Goal: Information Seeking & Learning: Learn about a topic

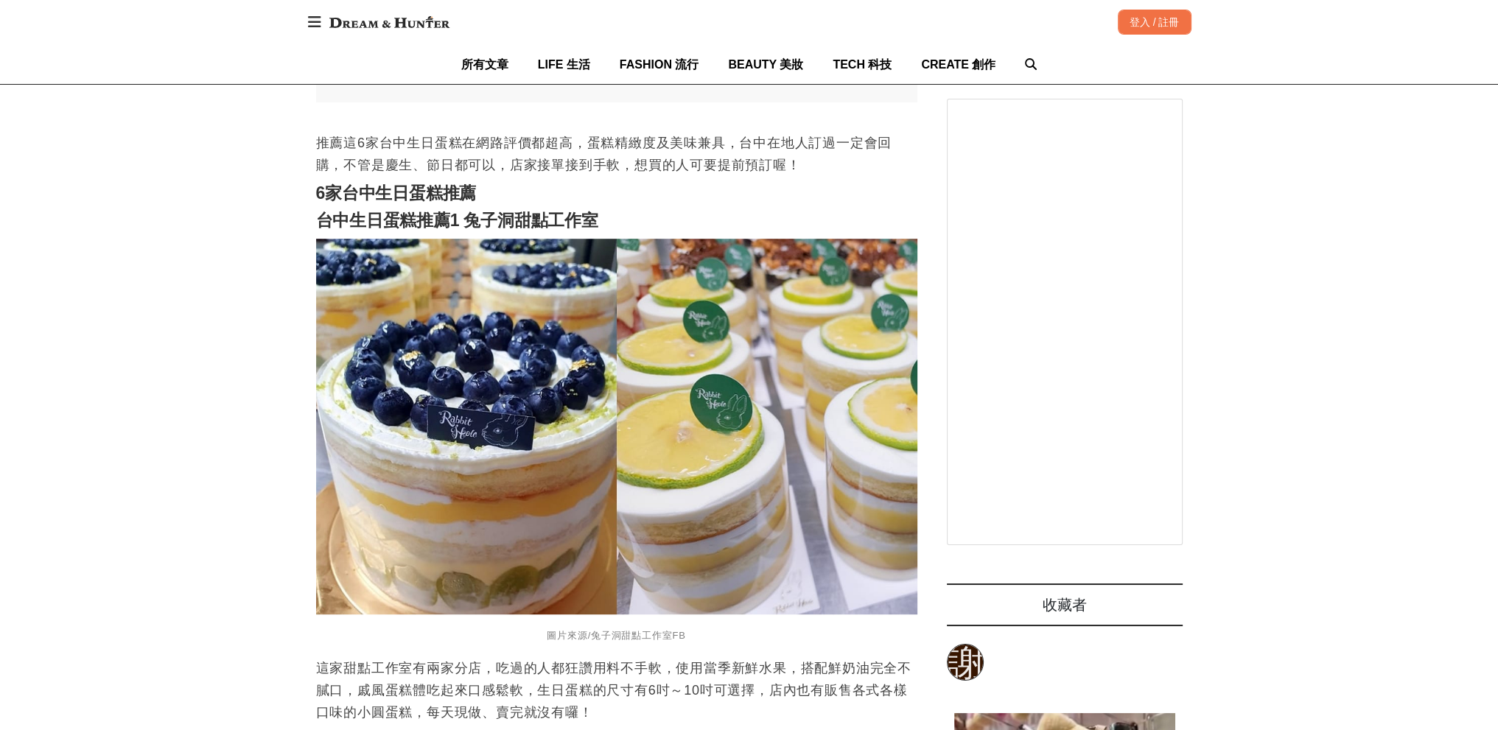
scroll to position [1106, 0]
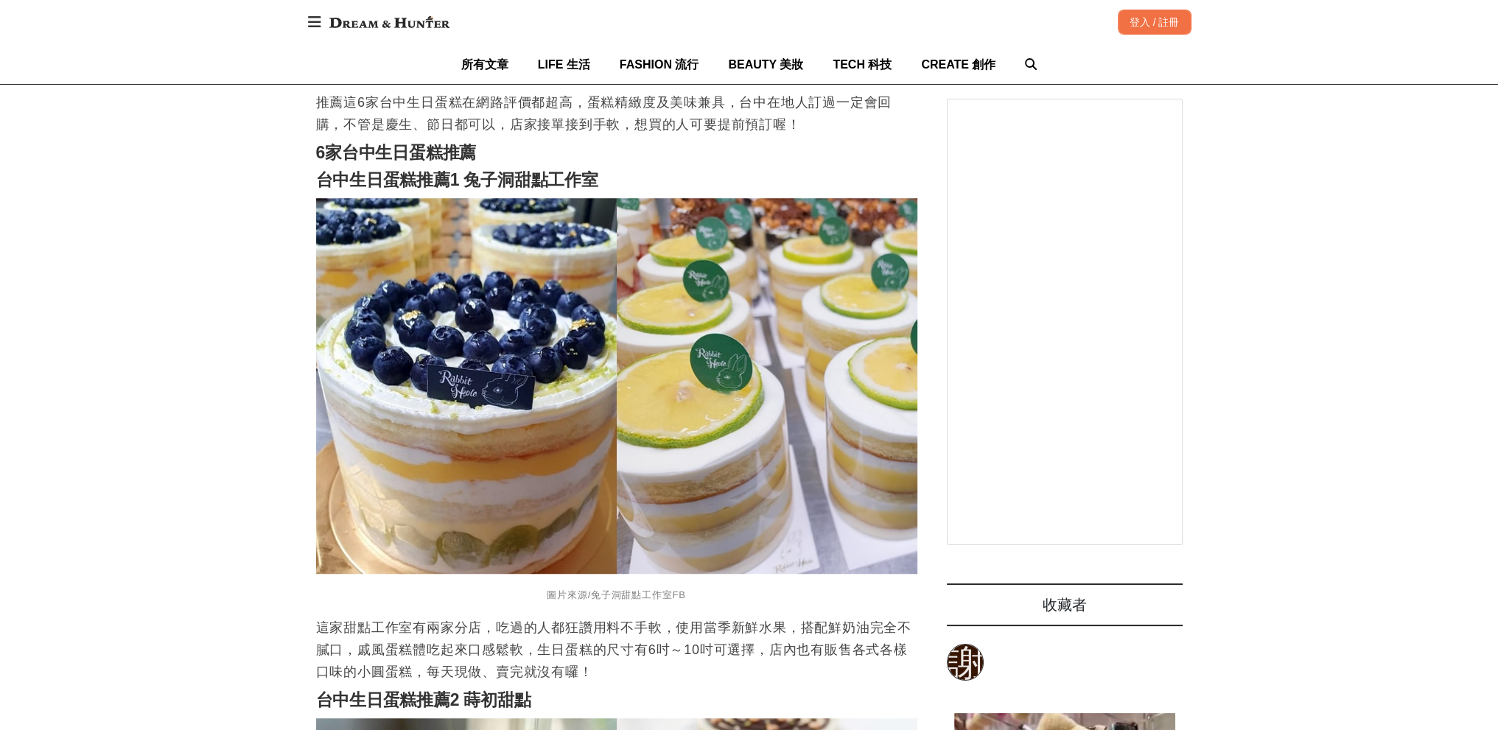
drag, startPoint x: 612, startPoint y: 153, endPoint x: 469, endPoint y: 155, distance: 143.0
click at [469, 170] on h2 "台中生日蛋糕推薦1 兔子洞甜點工作室" at bounding box center [616, 180] width 601 height 21
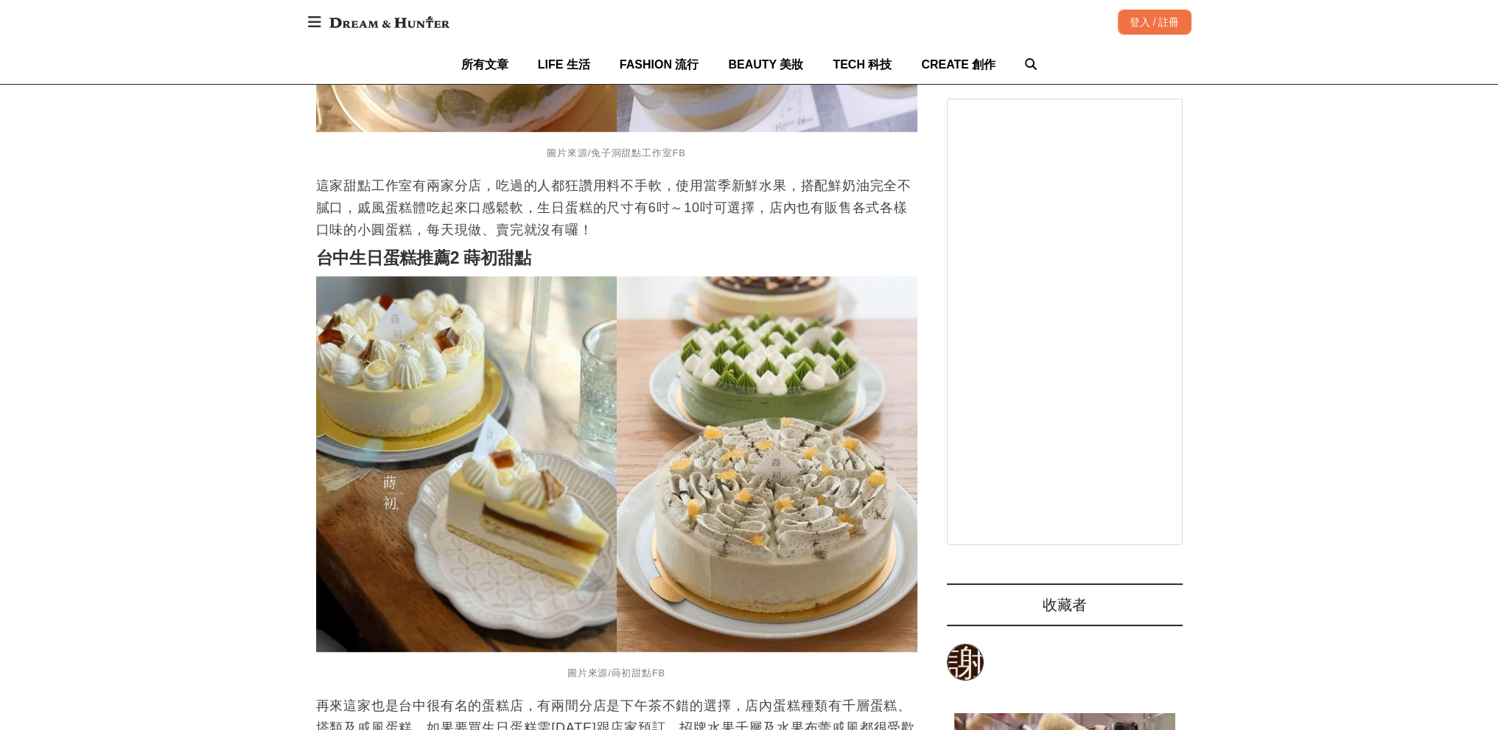
drag, startPoint x: 117, startPoint y: 405, endPoint x: 152, endPoint y: 388, distance: 38.2
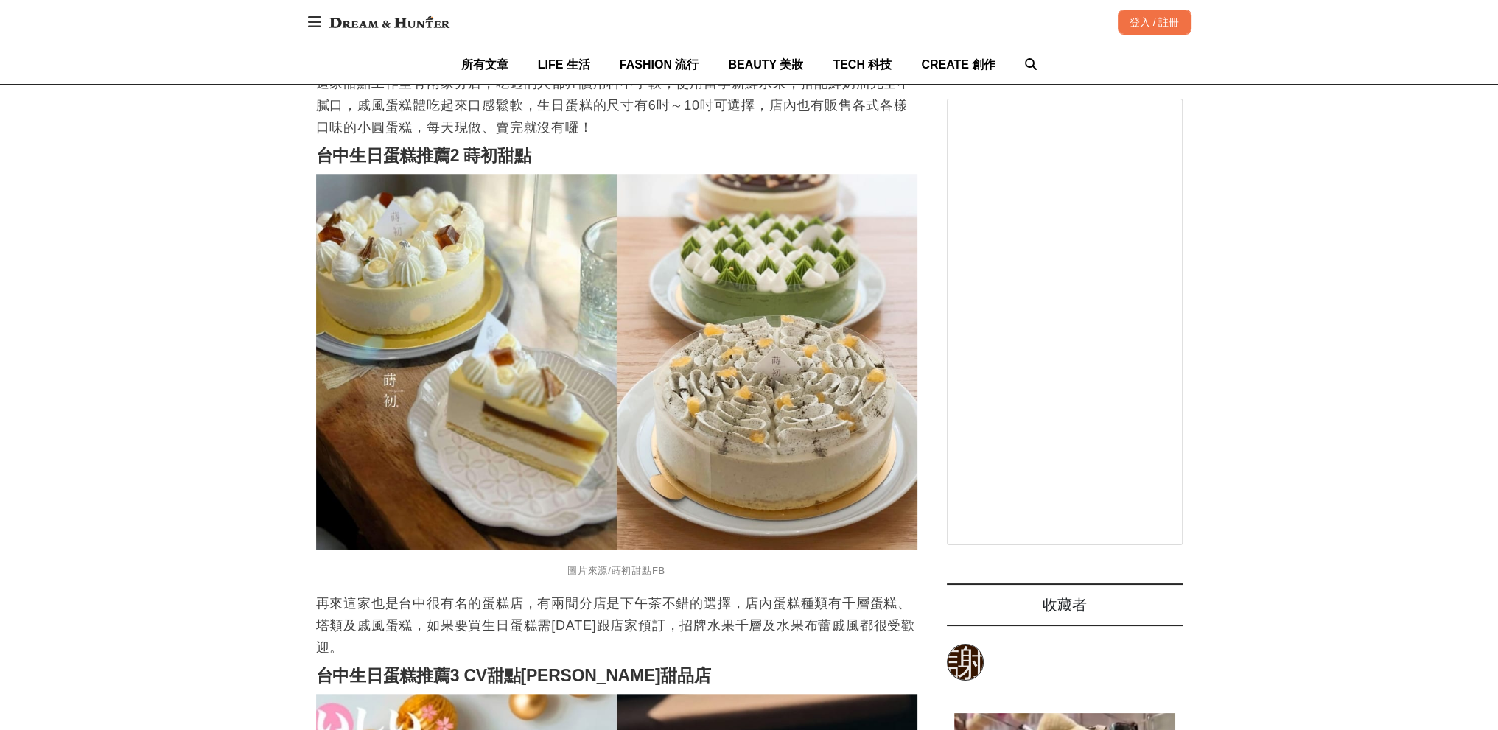
scroll to position [1622, 0]
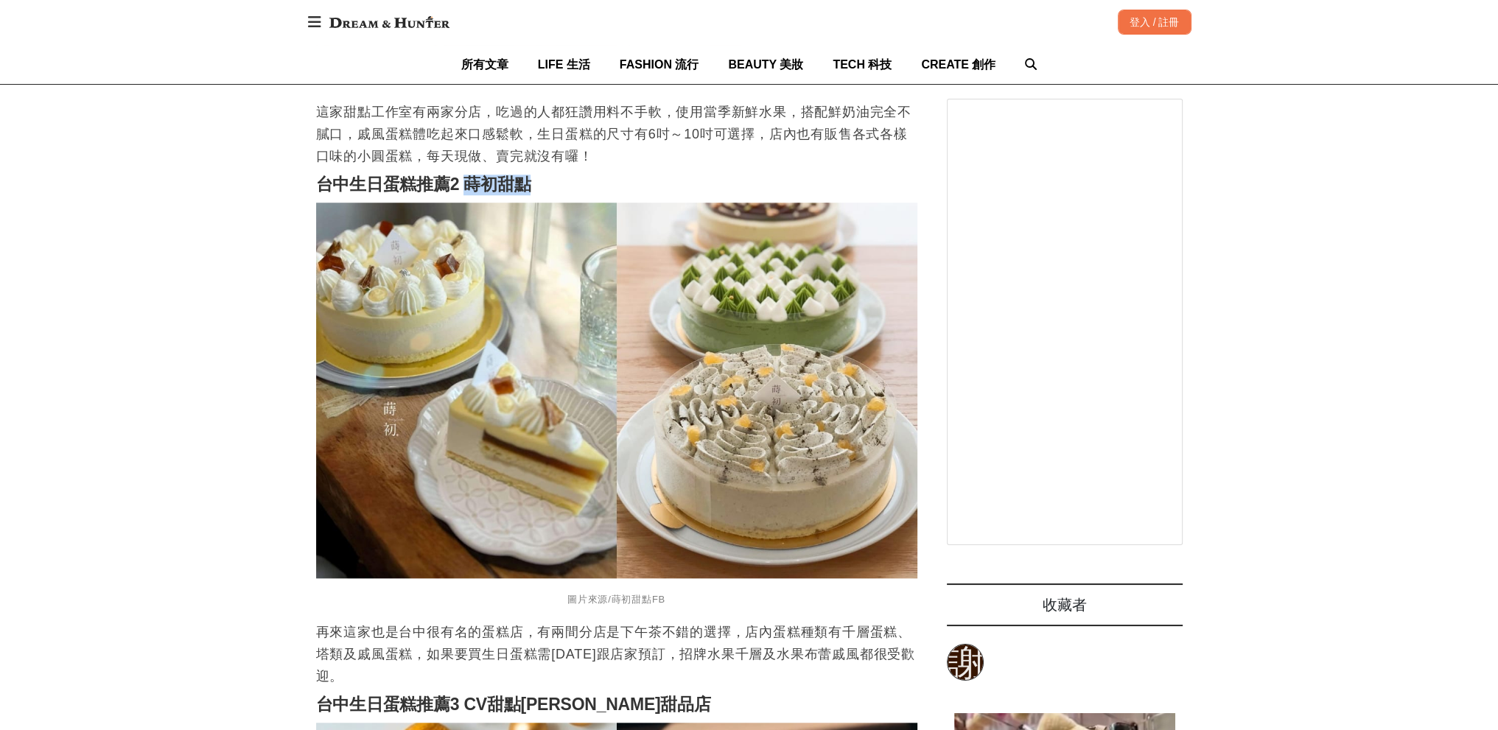
drag, startPoint x: 541, startPoint y: 170, endPoint x: 467, endPoint y: 165, distance: 74.6
click at [467, 175] on h2 "台中生日蛋糕推薦2 蒔初甜點" at bounding box center [616, 185] width 601 height 21
drag, startPoint x: 496, startPoint y: 167, endPoint x: 146, endPoint y: 455, distance: 453.0
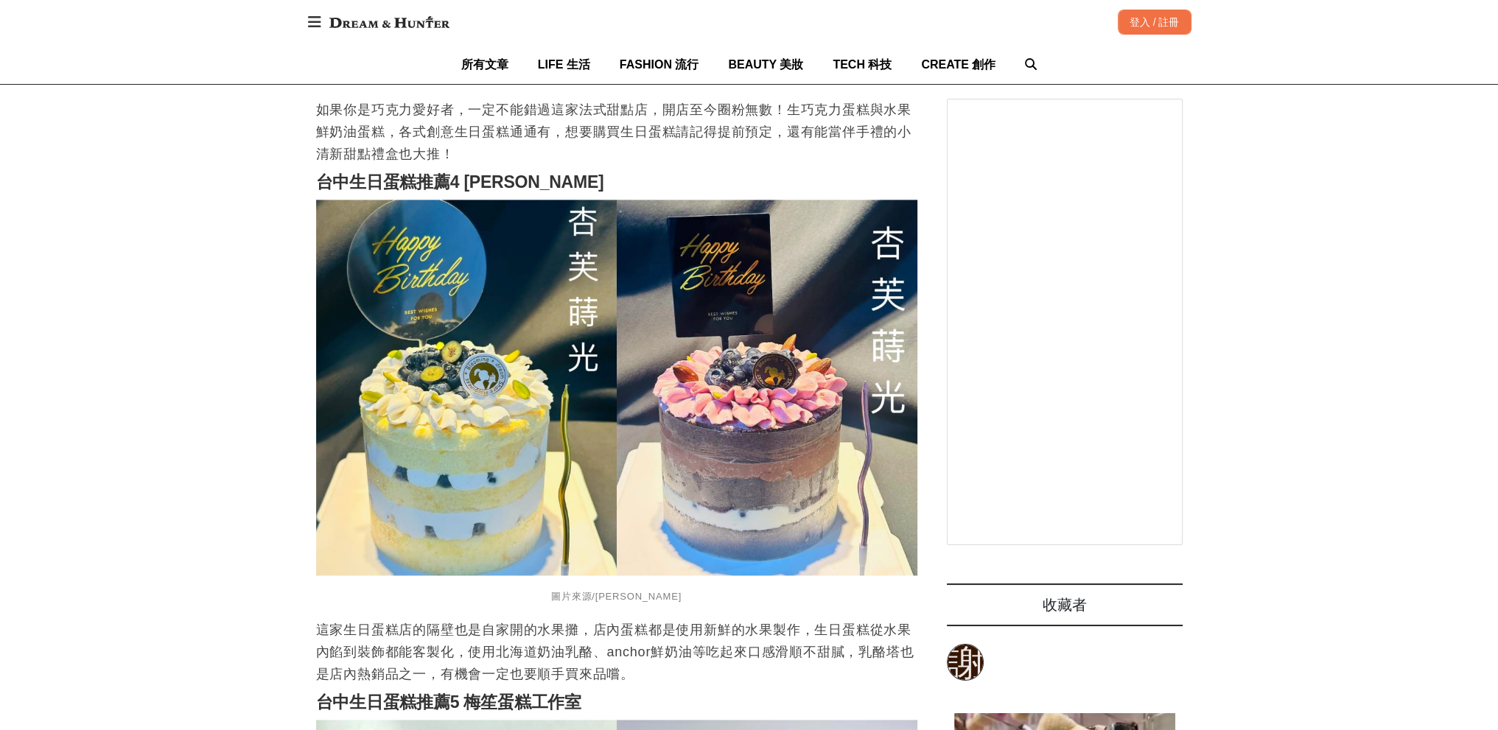
scroll to position [2727, 0]
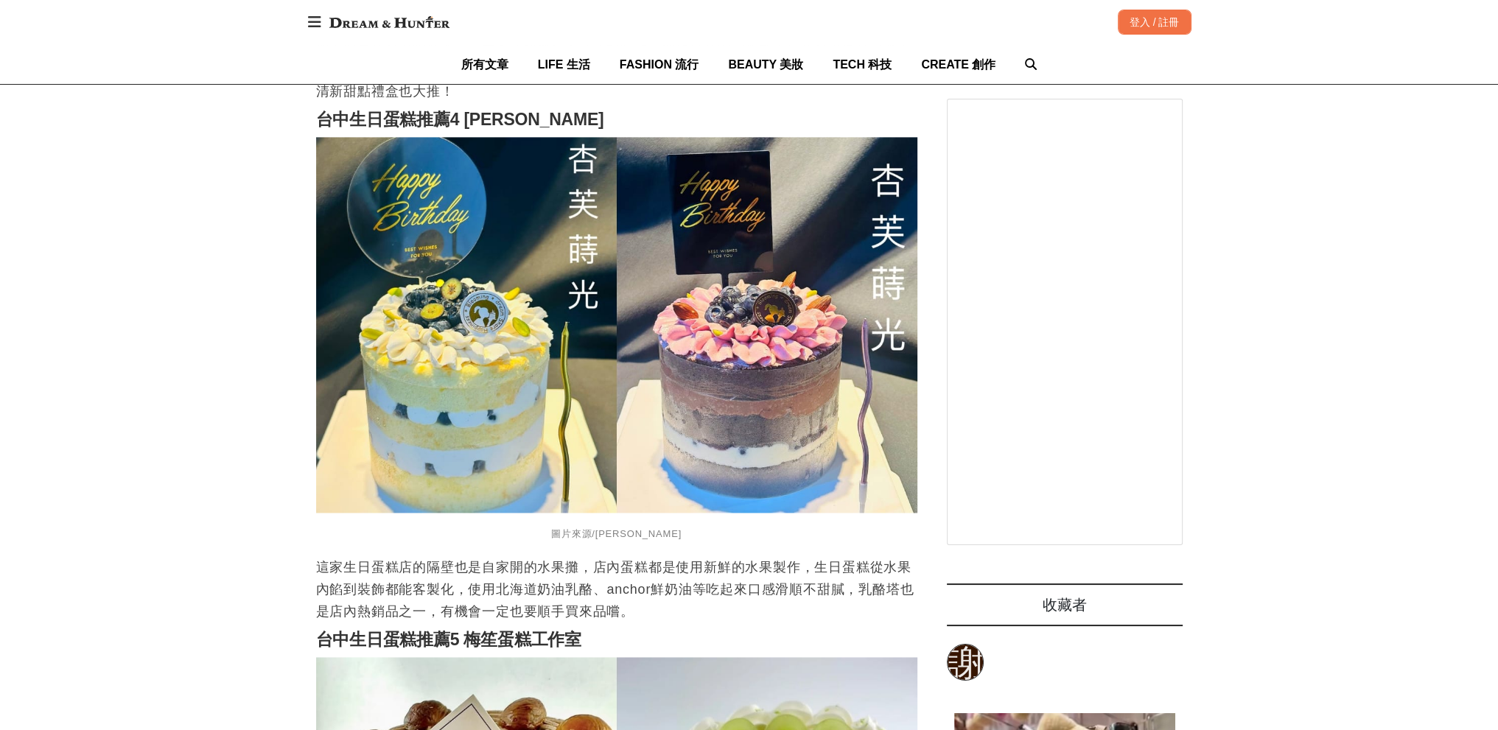
click at [93, 452] on div "首頁 / 美食旅行 [URL][DOMAIN_NAME] 收藏 6家台中生日蛋糕推薦！網美蛋糕、客製蛋糕通通有，在地人口碑好評，跟著訂不踩雷 [PERSON_…" at bounding box center [749, 500] width 1498 height 6098
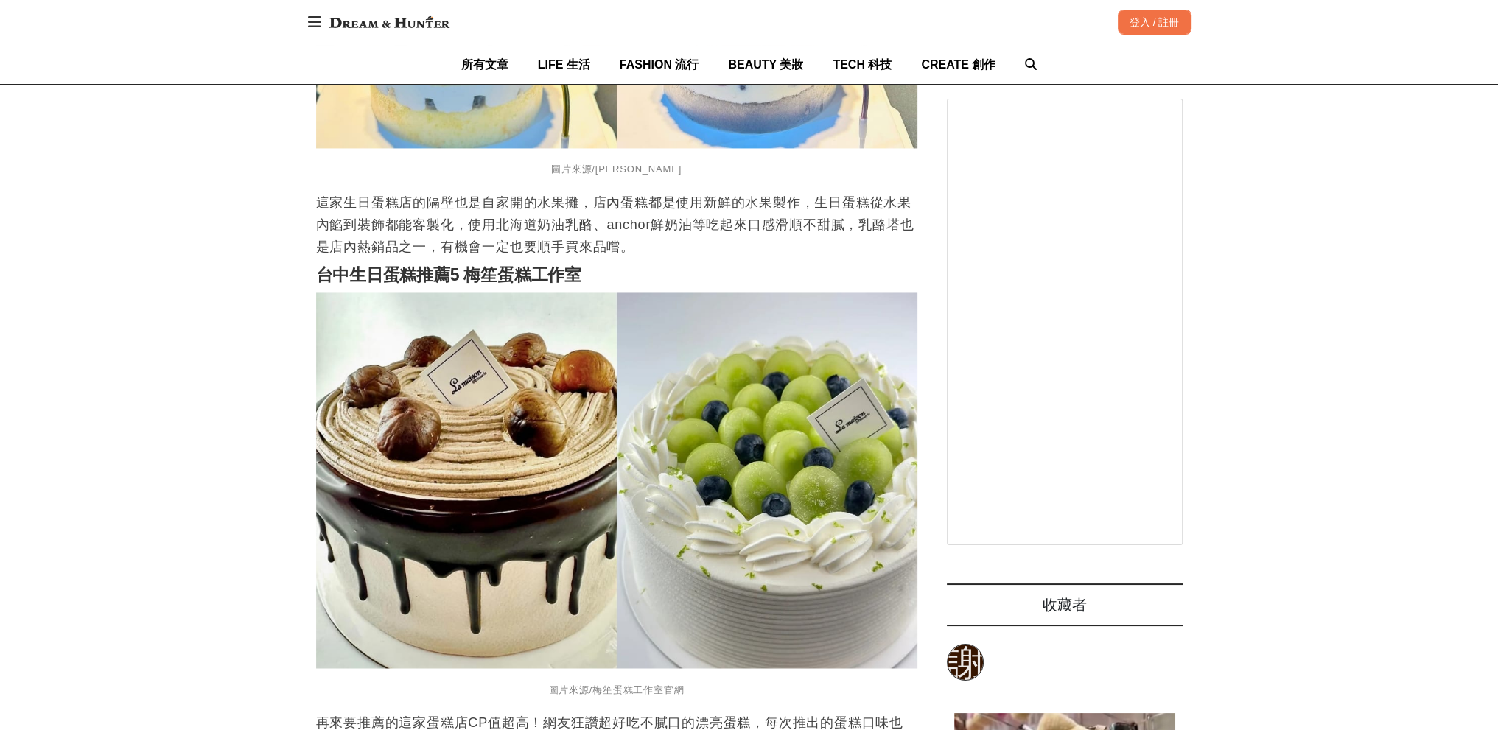
scroll to position [3096, 0]
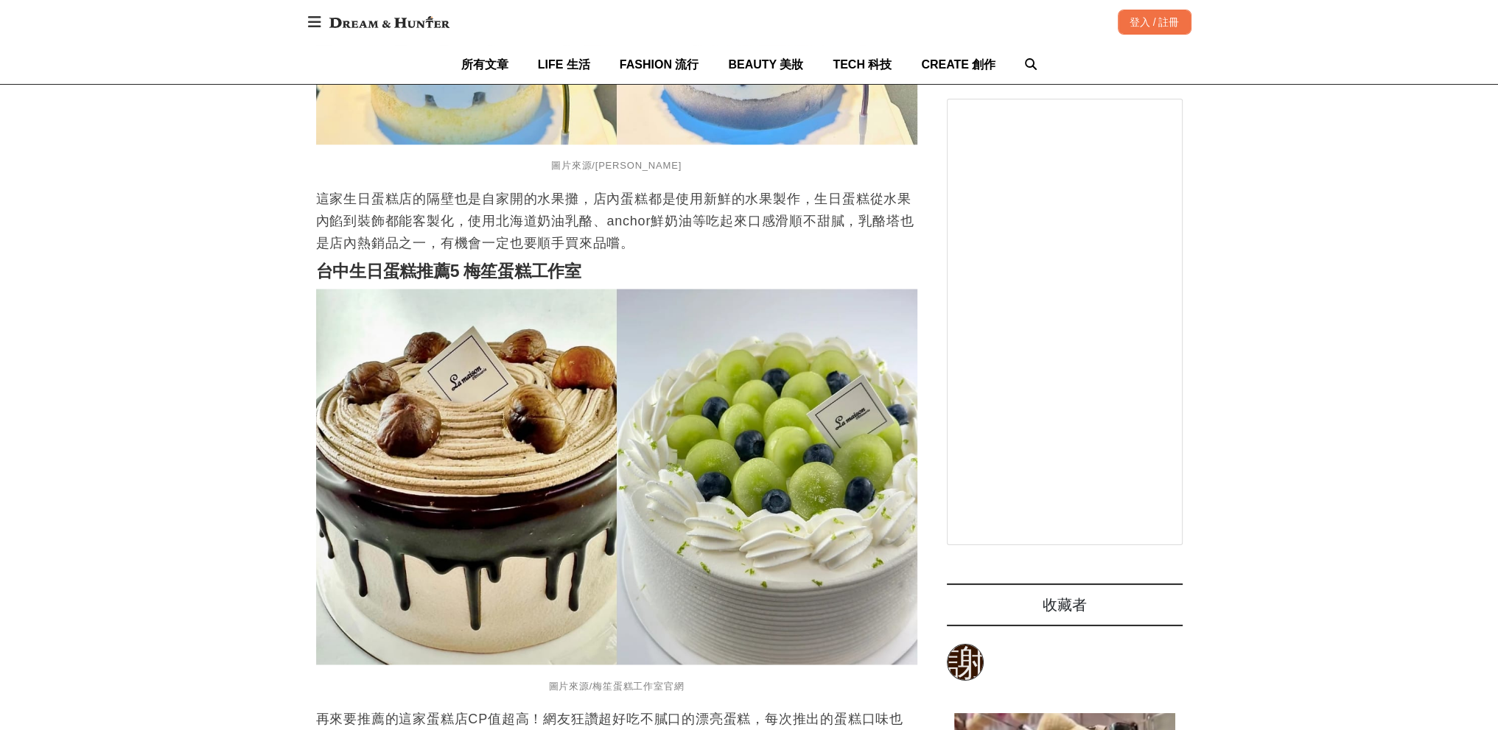
click at [94, 458] on div "首頁 / 美食旅行 [URL][DOMAIN_NAME] 收藏 6家台中生日蛋糕推薦！網美蛋糕、客製蛋糕通通有，在地人口碑好評，跟著訂不踩雷 [PERSON_…" at bounding box center [749, 131] width 1498 height 6098
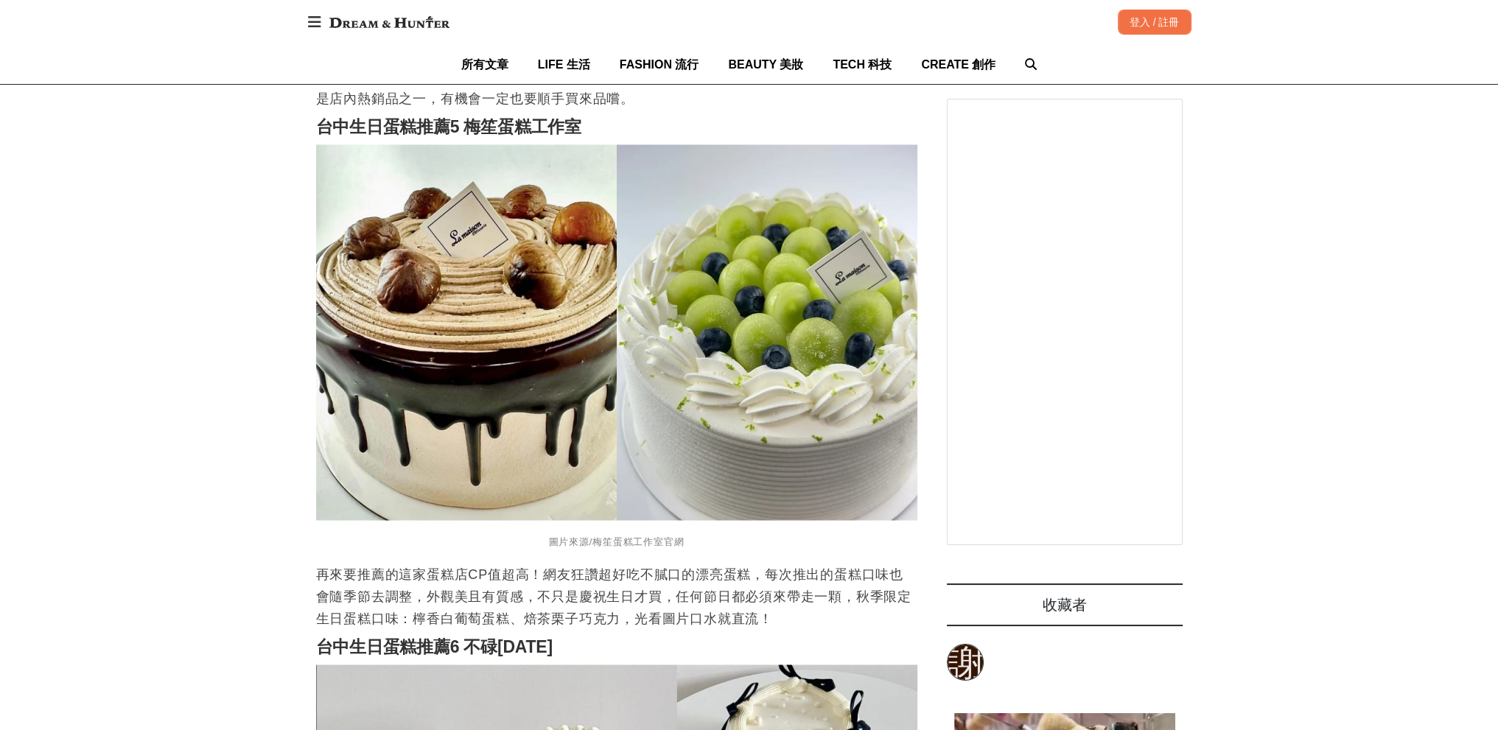
scroll to position [3243, 0]
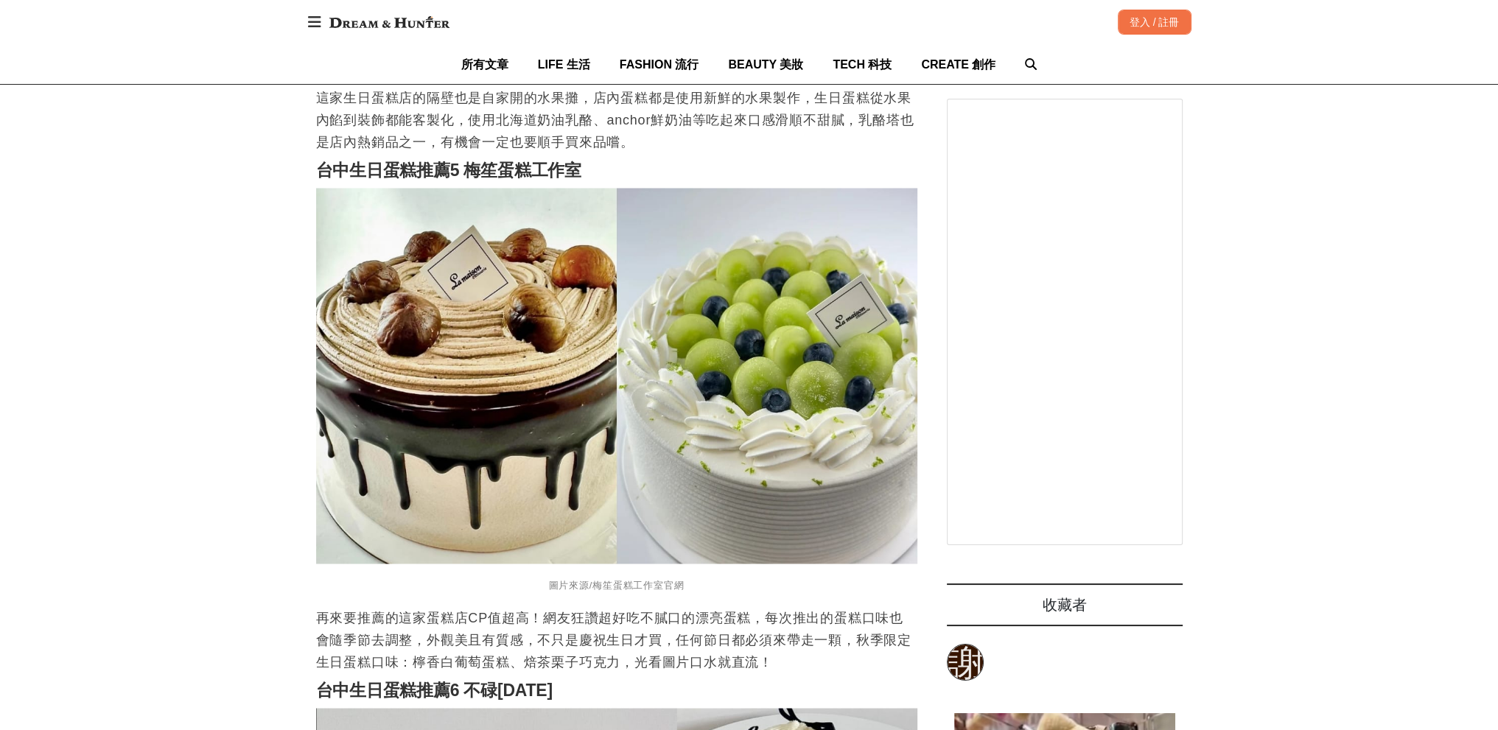
scroll to position [3169, 0]
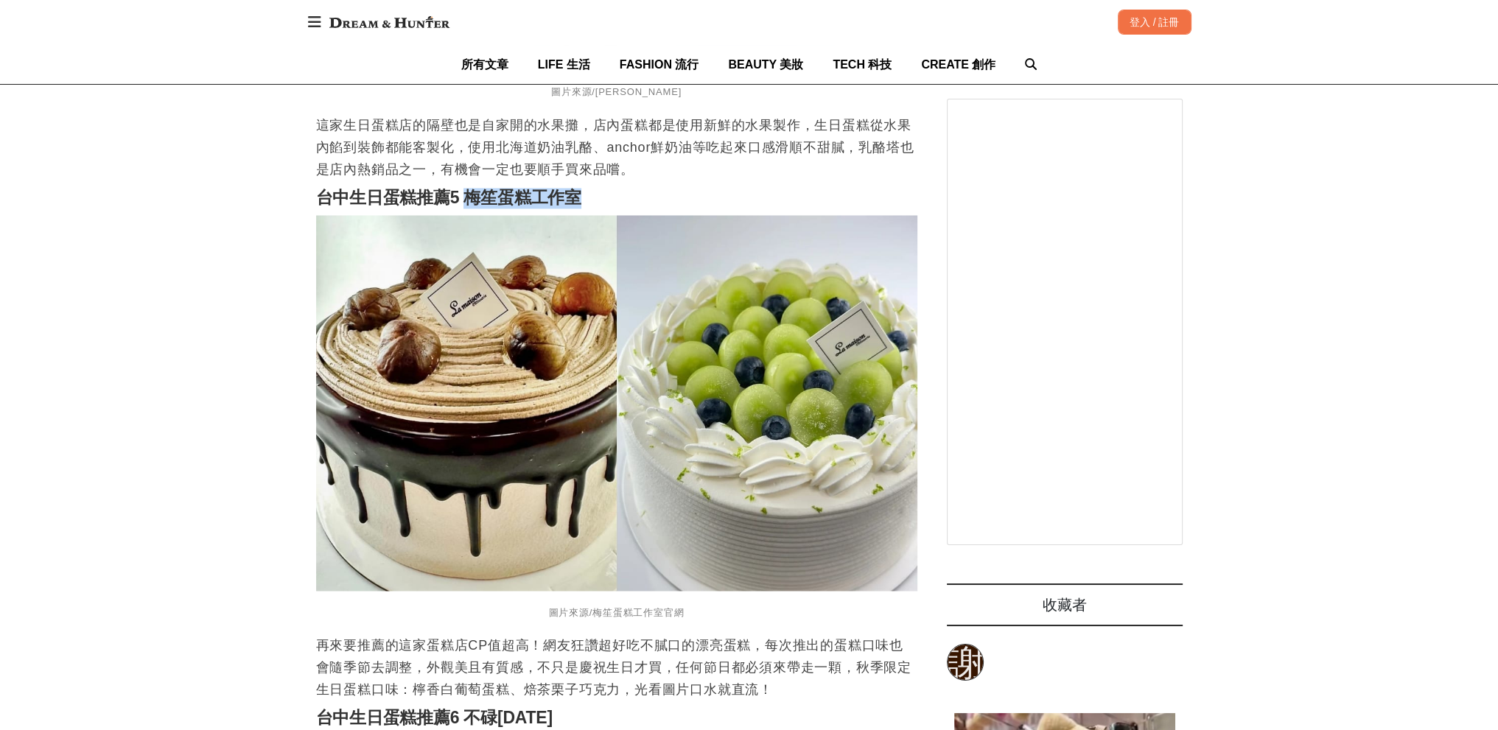
drag, startPoint x: 581, startPoint y: 170, endPoint x: 466, endPoint y: 175, distance: 115.1
click at [466, 188] on strong "台中生日蛋糕推薦5 梅笙蛋糕工作室" at bounding box center [448, 197] width 265 height 19
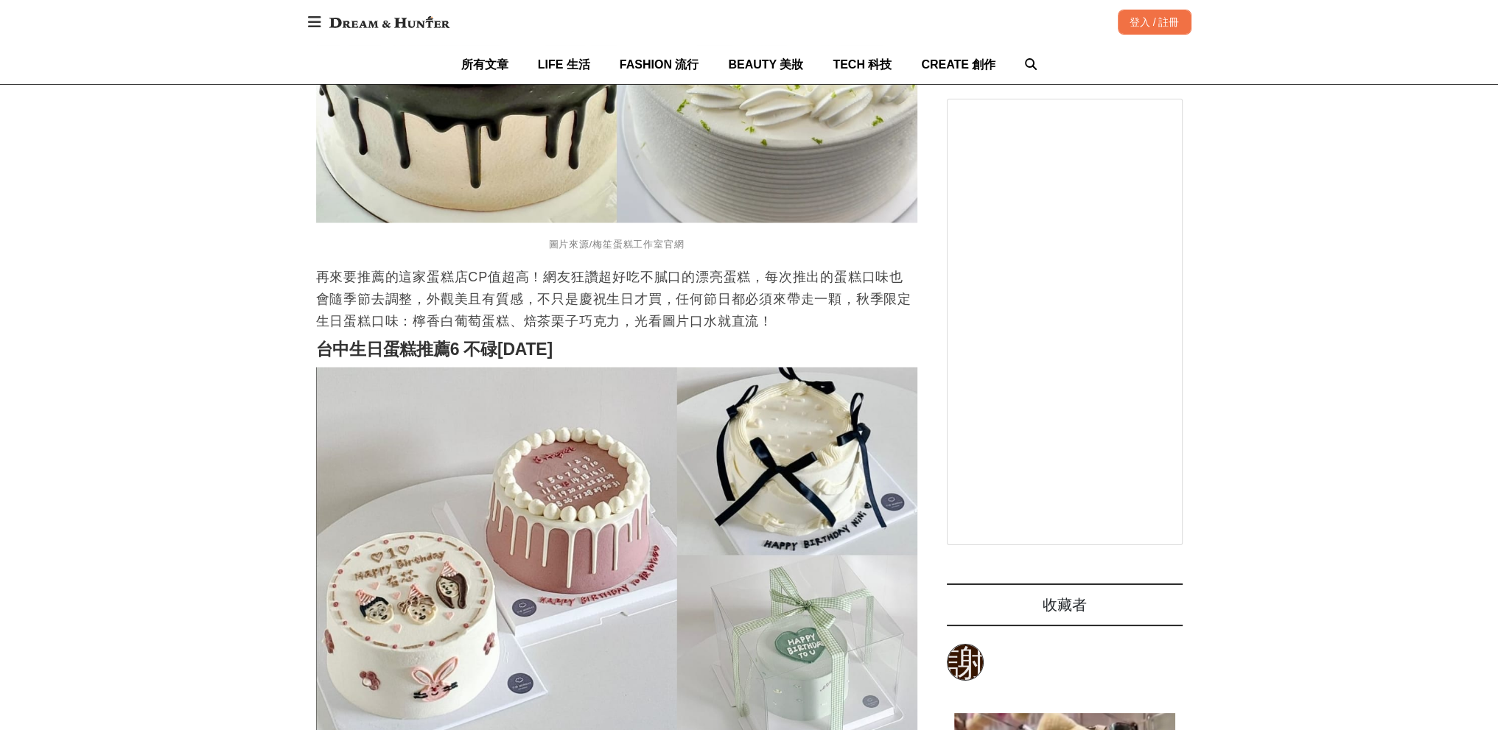
click at [492, 290] on p "再來要推薦的這家蛋糕店CP值超高！網友狂讚超好吃不膩口的漂亮蛋糕，每次推出的蛋糕口味也會隨季節去調整，外觀美且有質感，不只是慶祝生日才買，任何節日都必須來帶走…" at bounding box center [616, 298] width 601 height 66
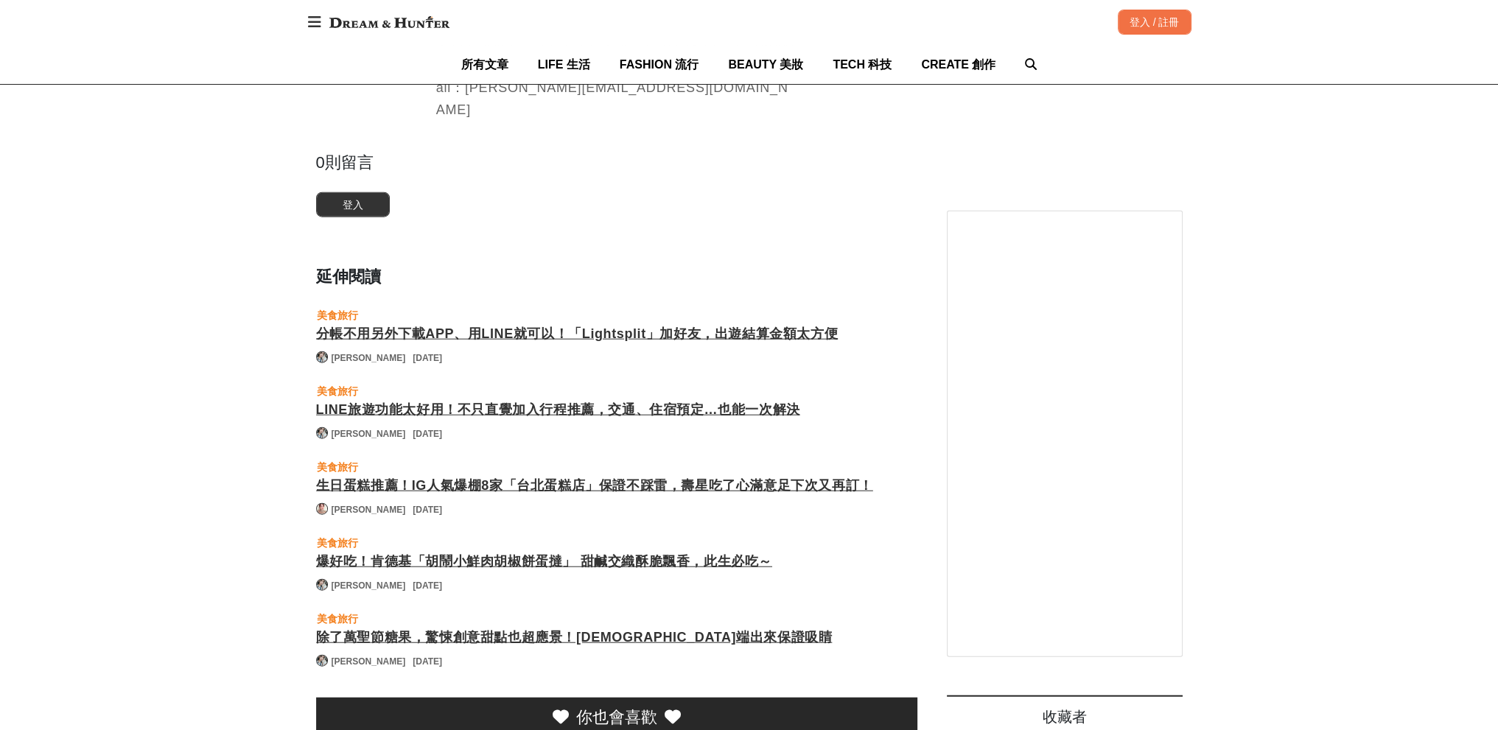
scroll to position [4938, 0]
